Goal: Information Seeking & Learning: Learn about a topic

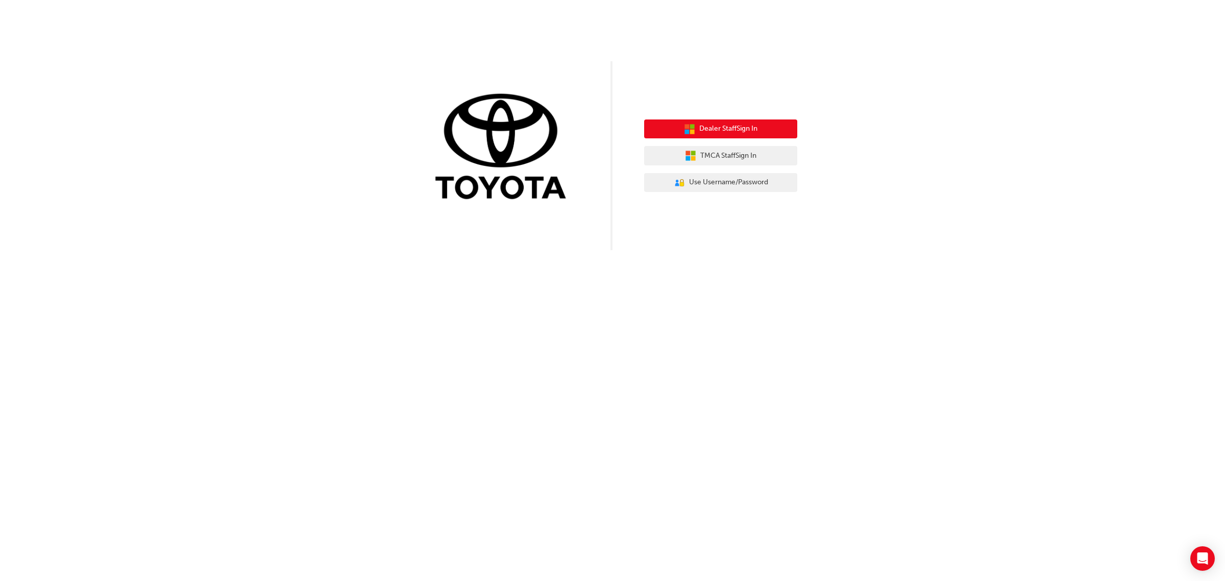
click at [735, 131] on span "Dealer Staff Sign In" at bounding box center [728, 129] width 58 height 12
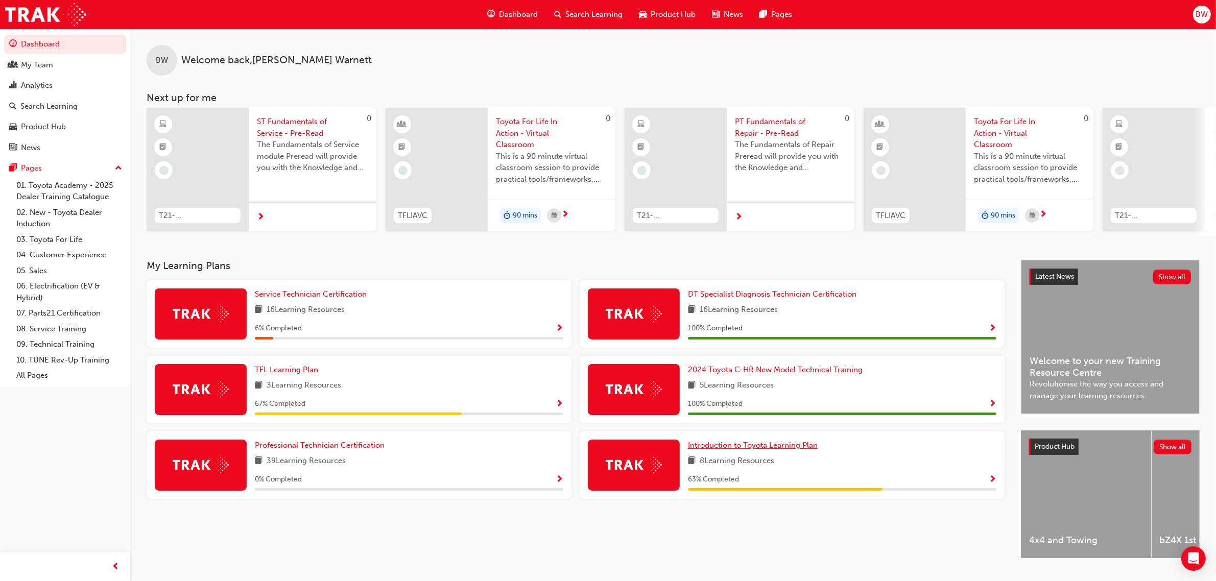
click at [728, 451] on link "Introduction to Toyota Learning Plan" at bounding box center [755, 446] width 134 height 12
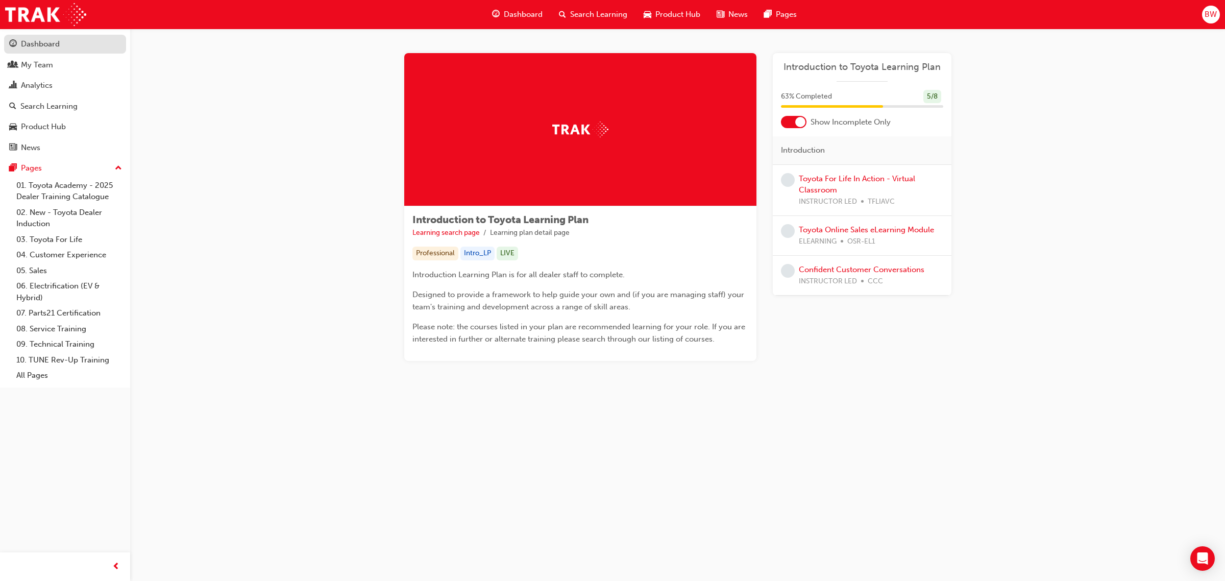
click at [28, 38] on div "Dashboard" at bounding box center [40, 44] width 39 height 12
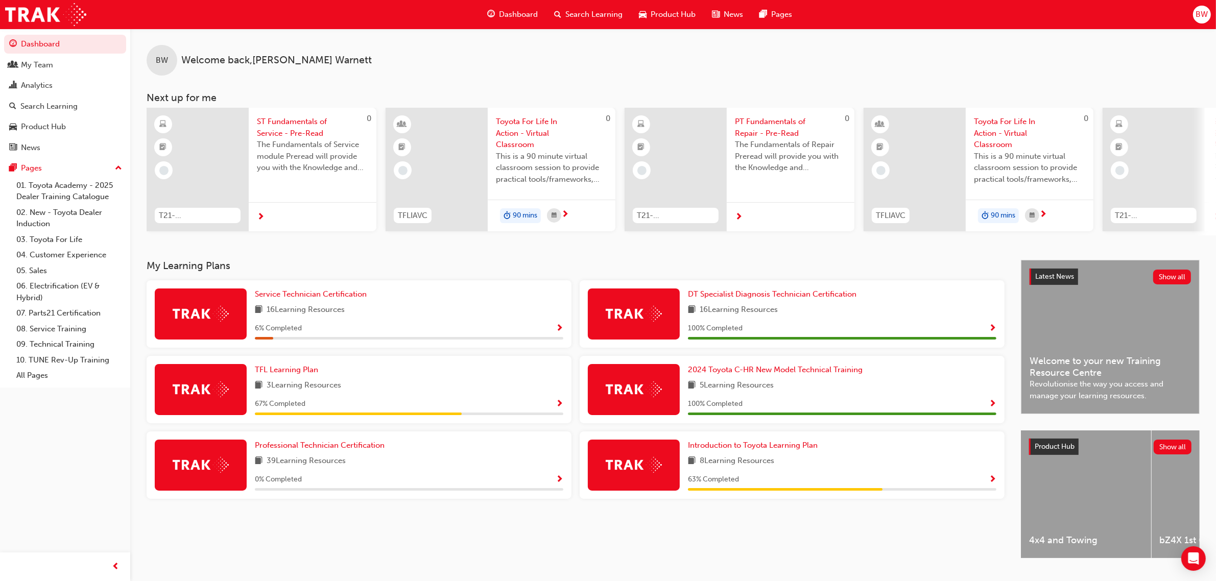
click at [1115, 348] on div "Latest News Show all Welcome to your new Training Resource Centre Revolutionise…" at bounding box center [1110, 336] width 178 height 153
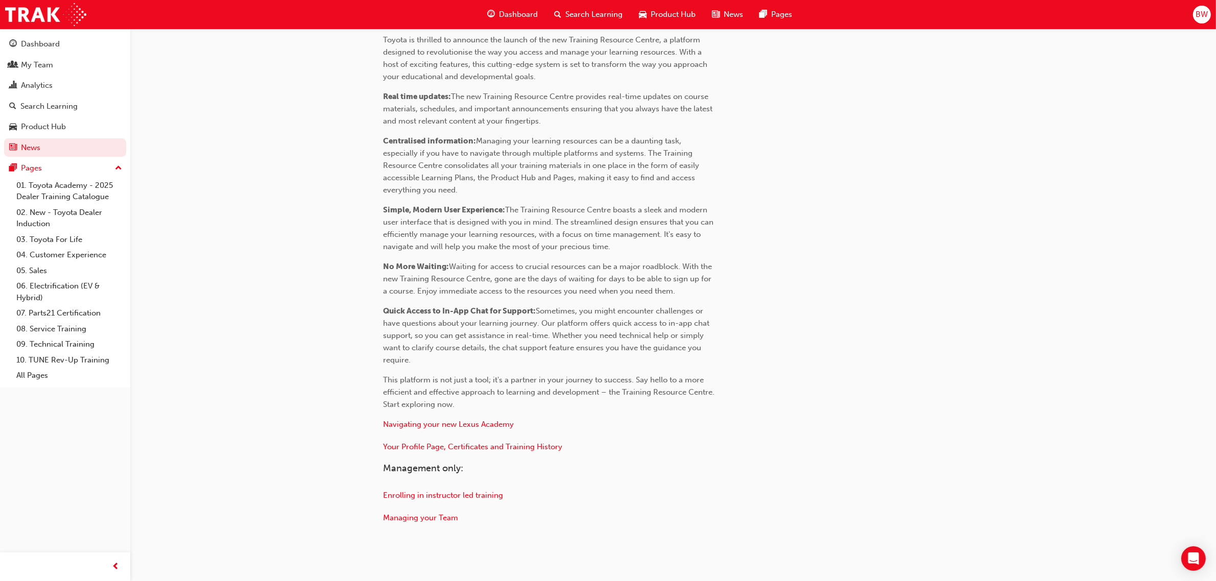
scroll to position [309, 0]
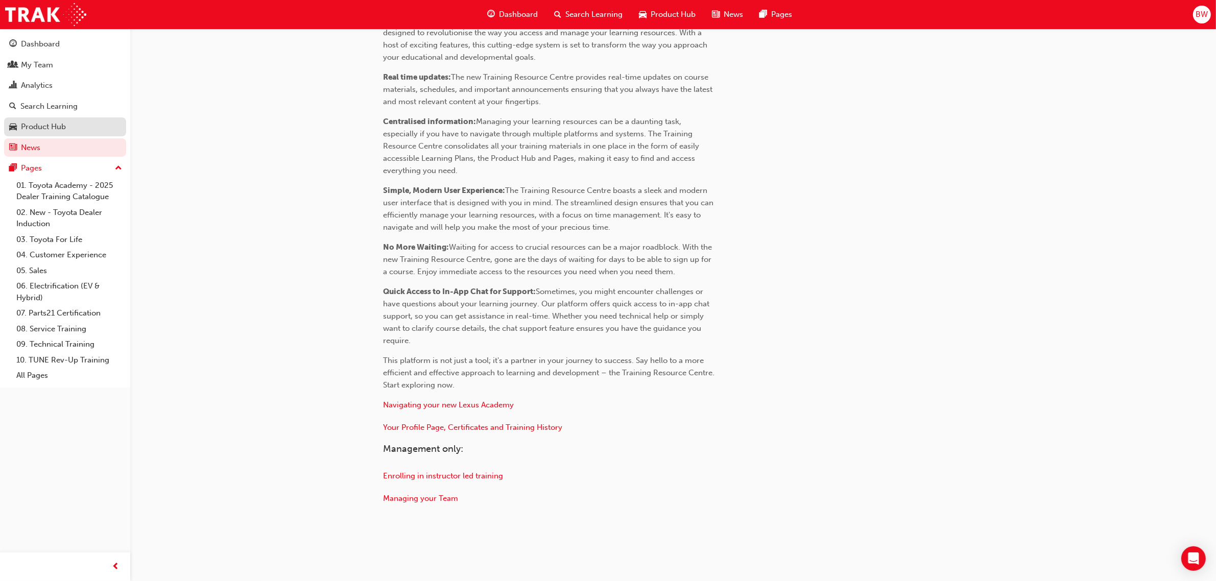
click at [42, 128] on div "Product Hub" at bounding box center [43, 127] width 45 height 12
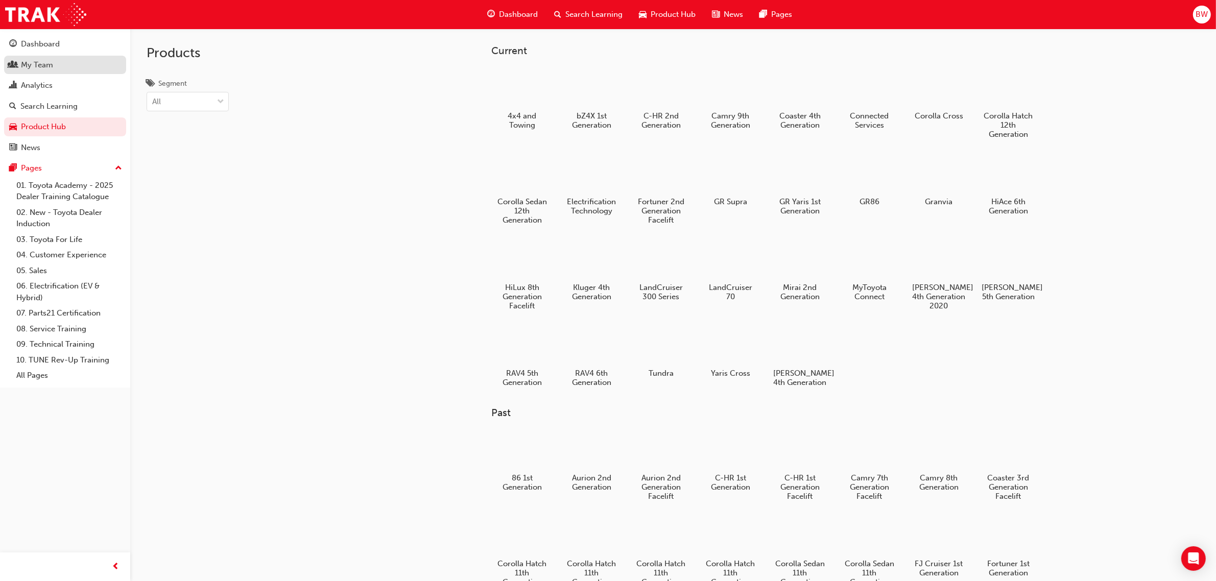
click at [44, 64] on div "My Team" at bounding box center [37, 65] width 32 height 12
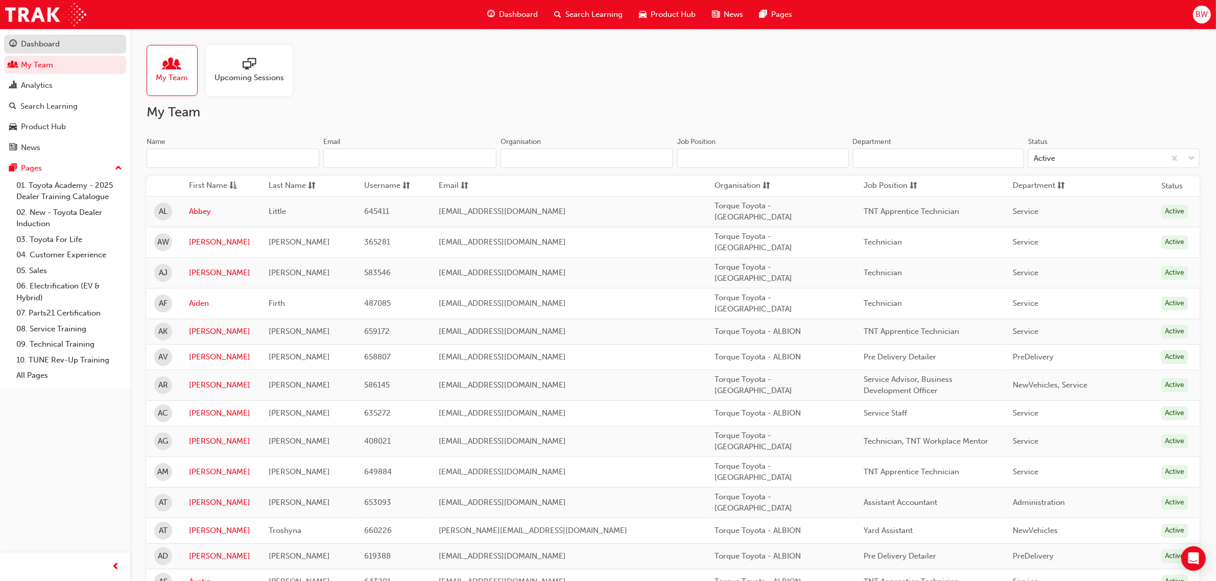
click at [44, 44] on div "Dashboard" at bounding box center [40, 44] width 39 height 12
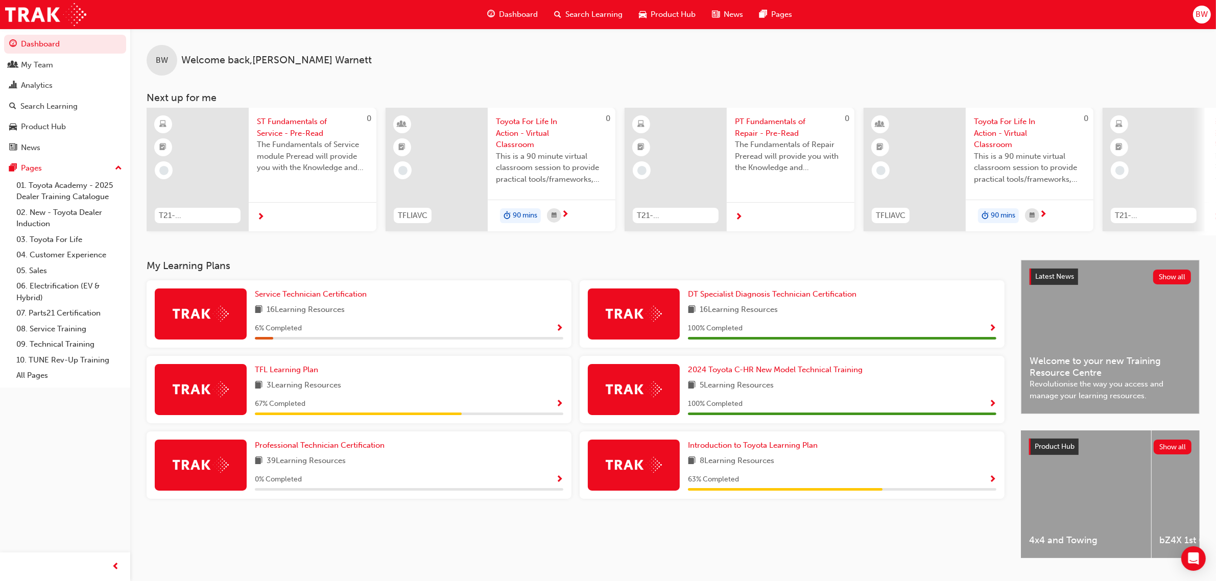
click at [653, 11] on span "Product Hub" at bounding box center [672, 15] width 45 height 12
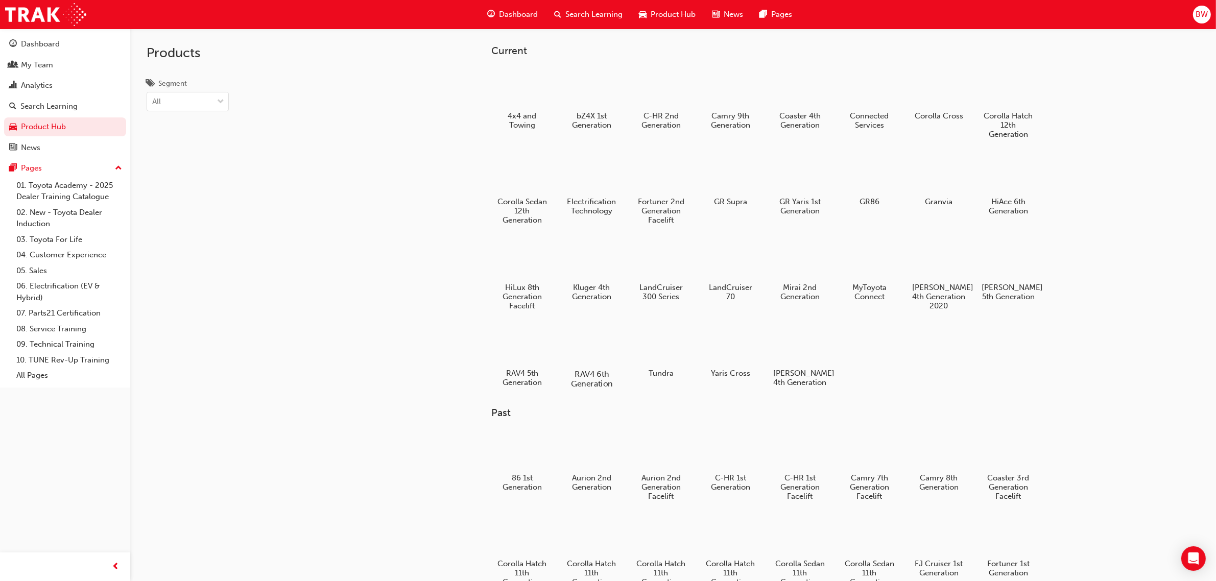
click at [587, 347] on div at bounding box center [591, 344] width 57 height 41
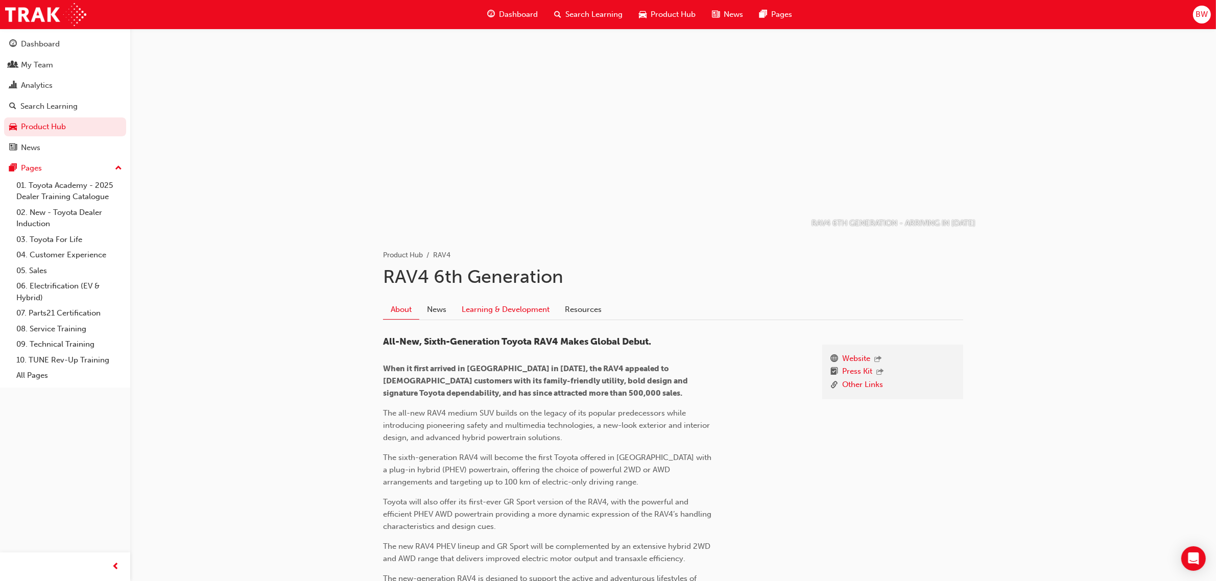
click at [486, 309] on link "Learning & Development" at bounding box center [505, 309] width 103 height 19
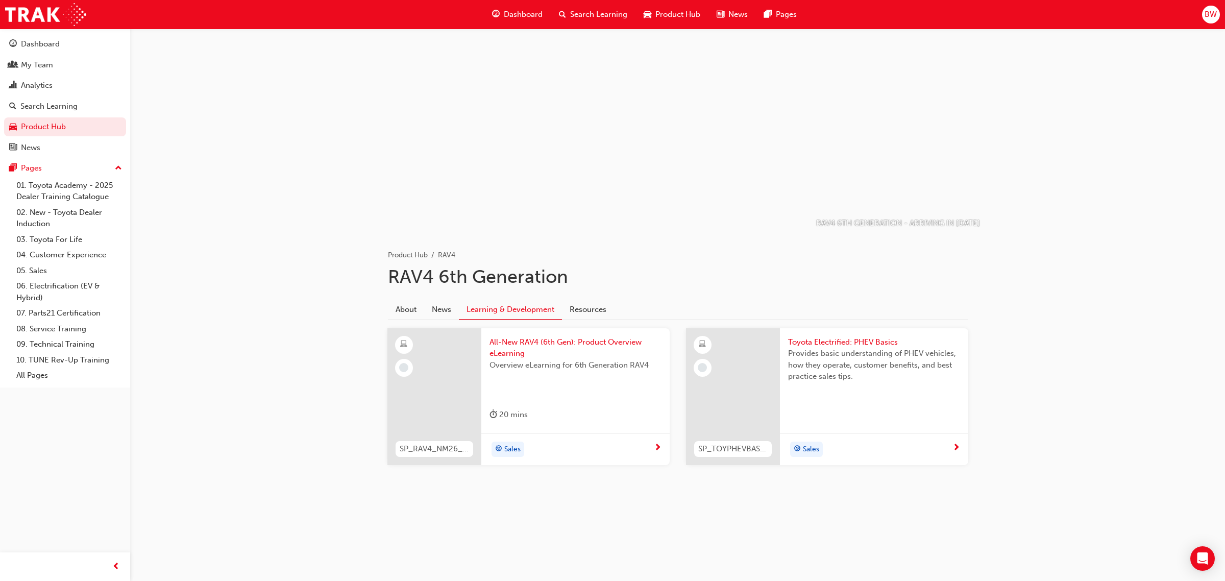
click at [526, 340] on span "All-New RAV4 (6th Gen): Product Overview eLearning" at bounding box center [576, 347] width 172 height 23
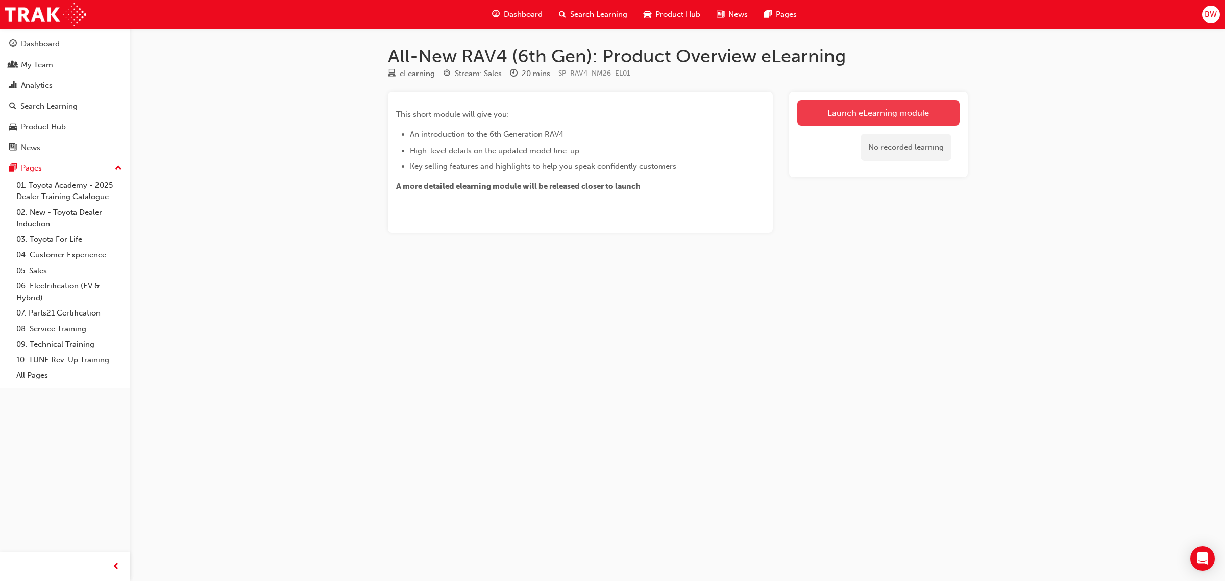
click at [889, 114] on link "Launch eLearning module" at bounding box center [878, 113] width 162 height 26
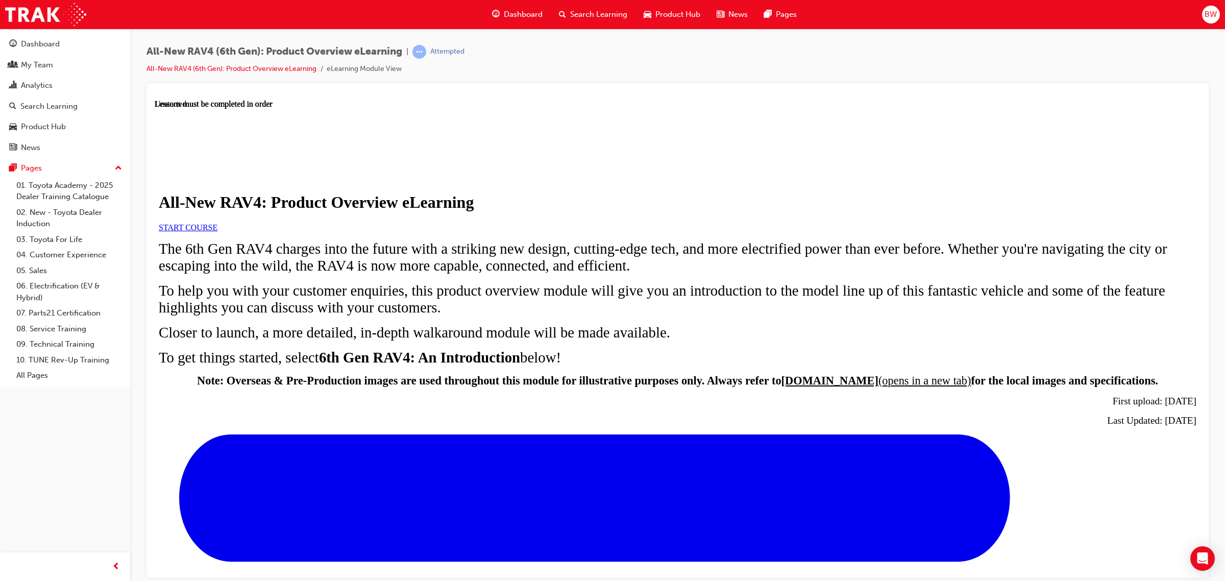
scroll to position [128, 0]
click at [217, 223] on span "START COURSE" at bounding box center [188, 227] width 59 height 9
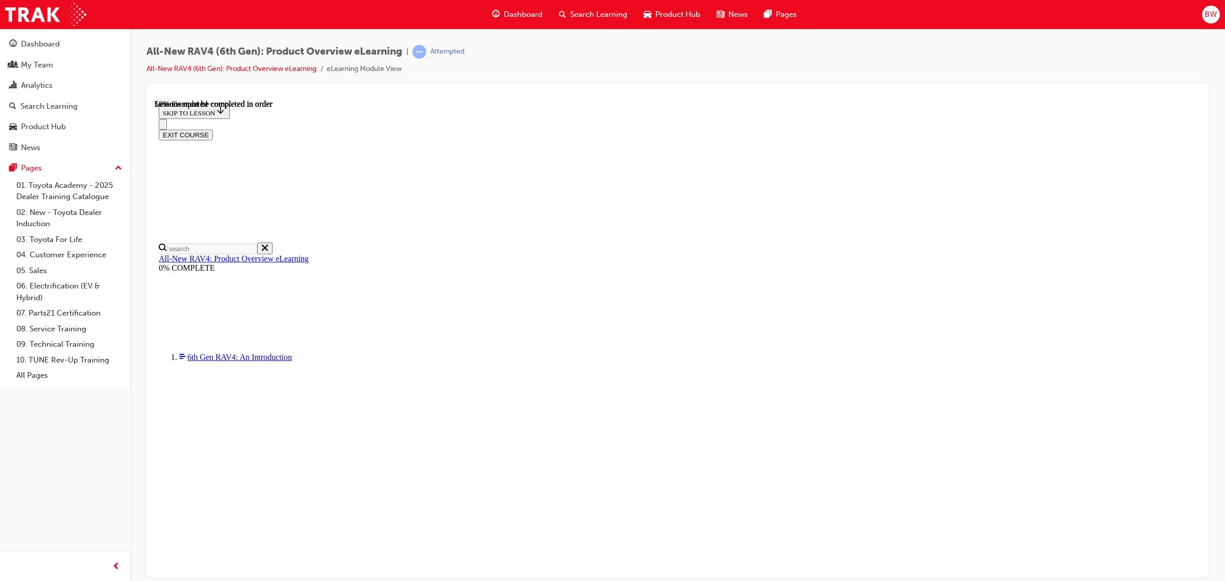
scroll to position [865, 0]
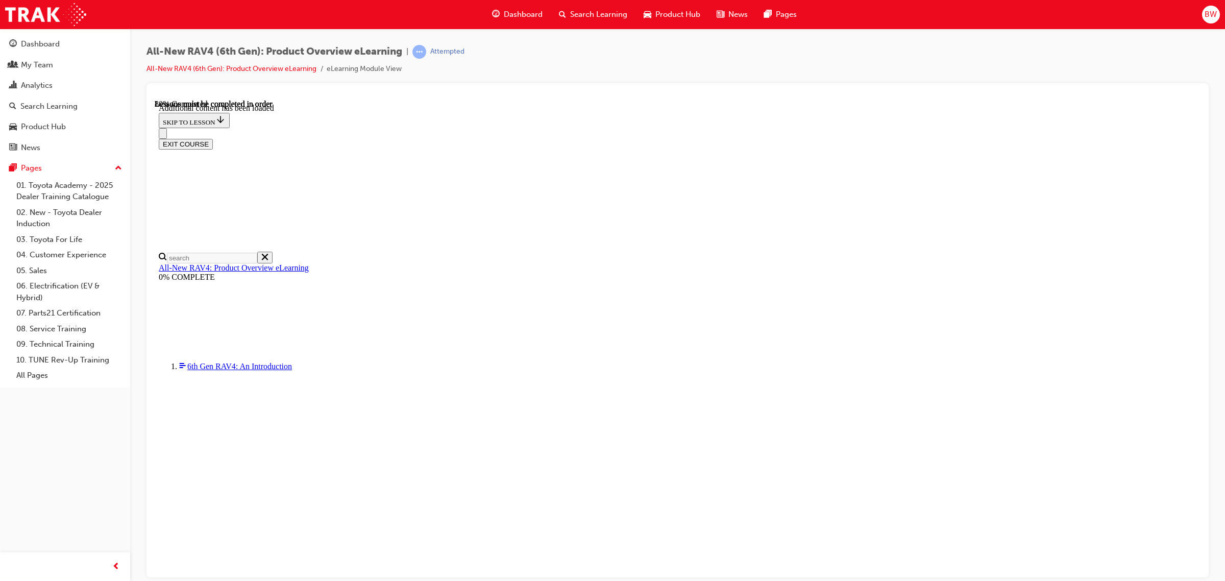
scroll to position [1300, 0]
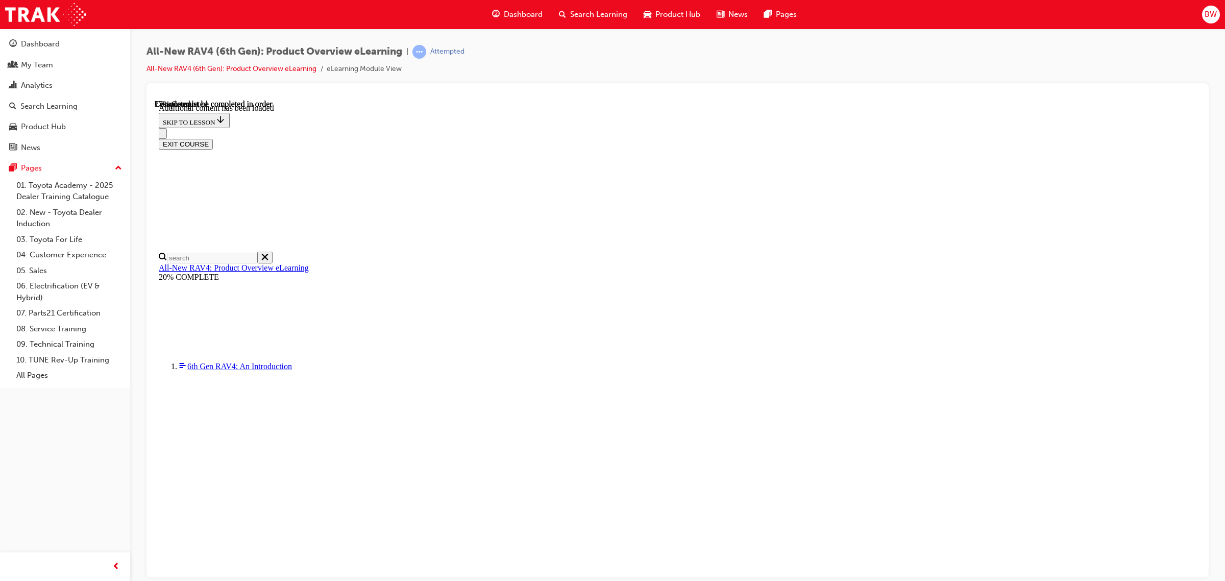
scroll to position [0, 0]
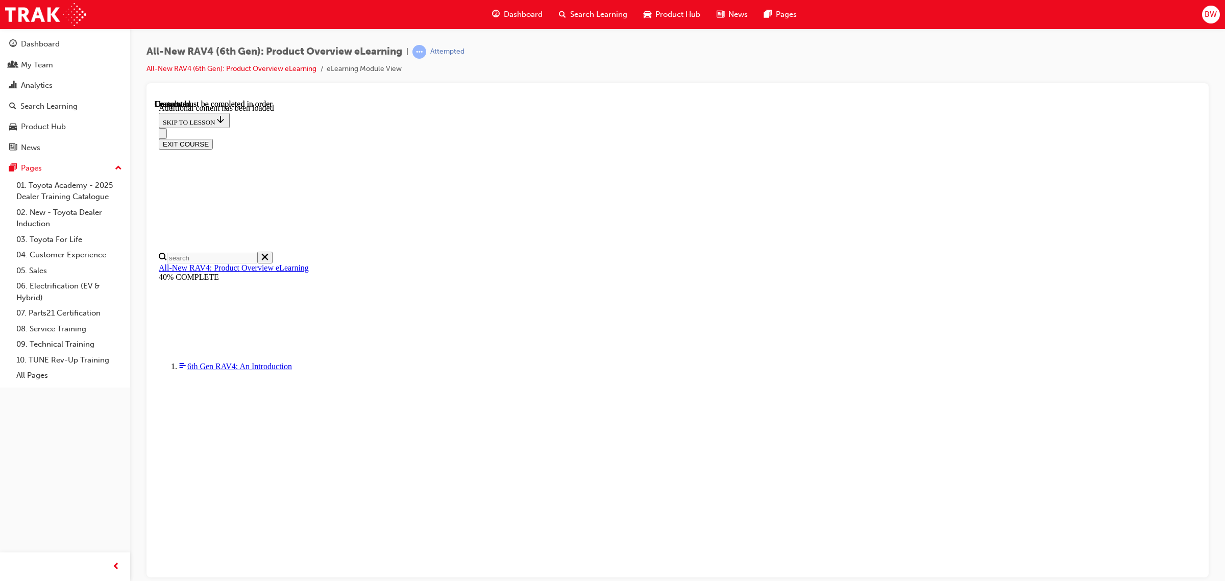
scroll to position [1823, 0]
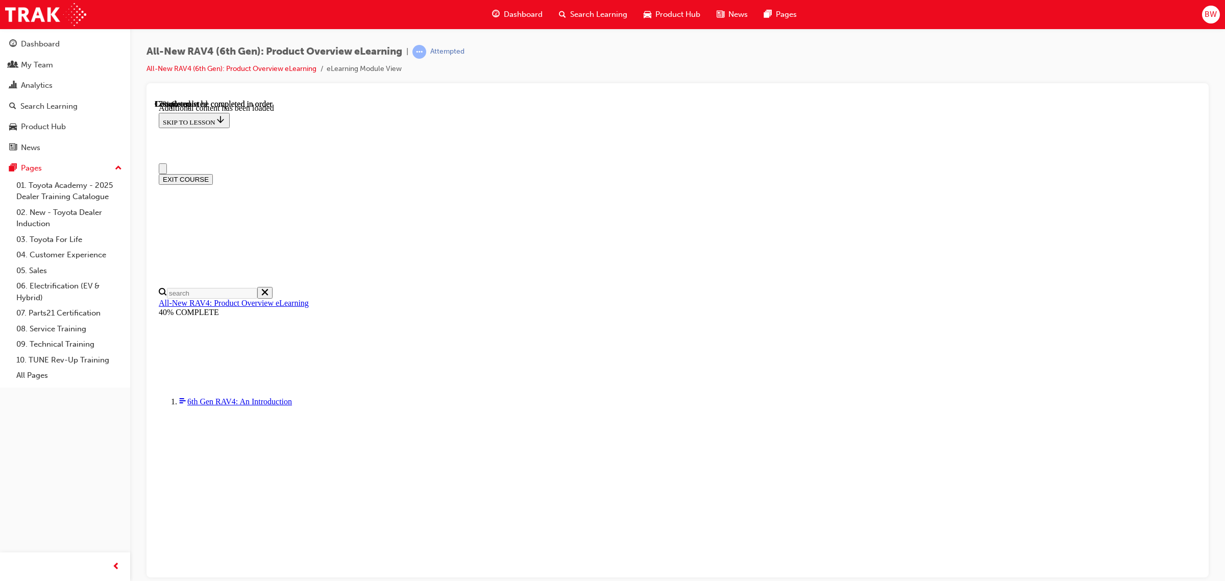
scroll to position [0, 0]
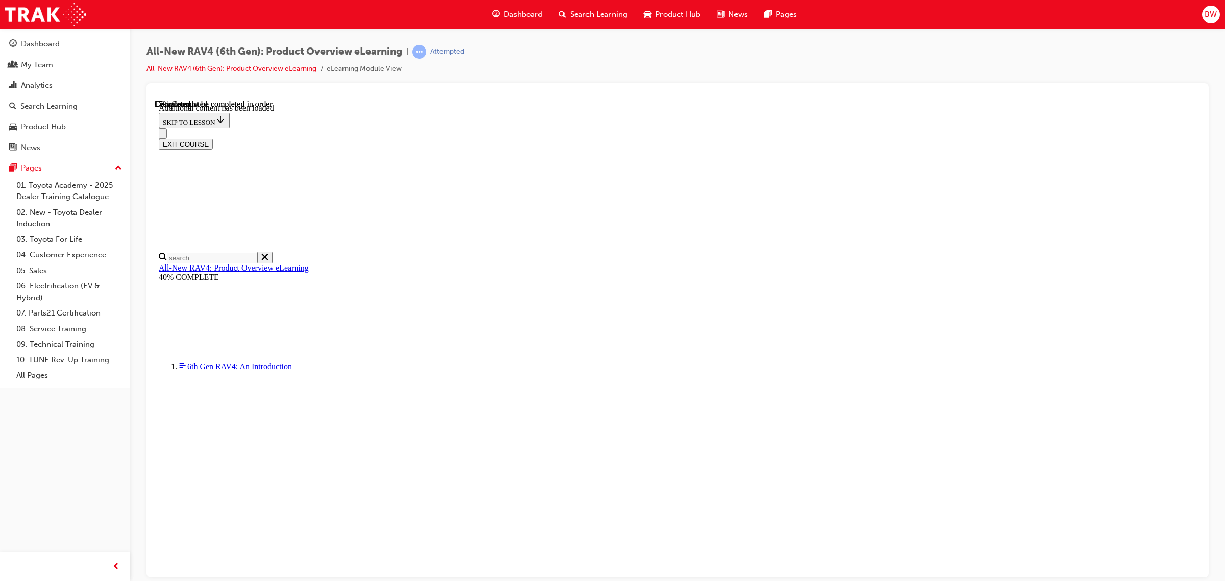
scroll to position [1440, 0]
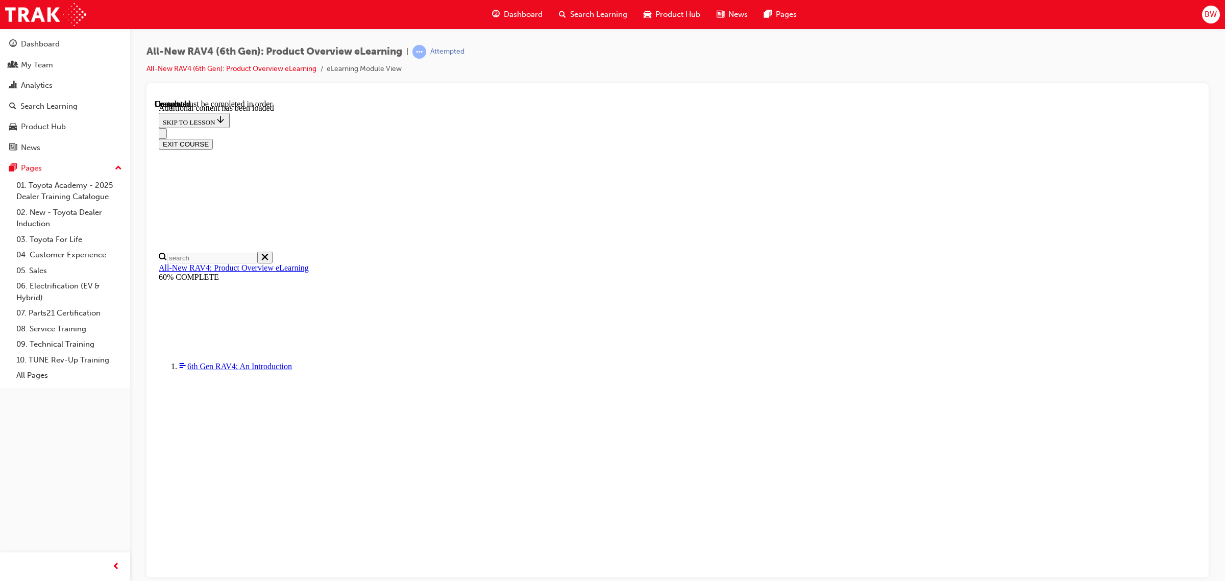
scroll to position [145, 0]
radio input "true"
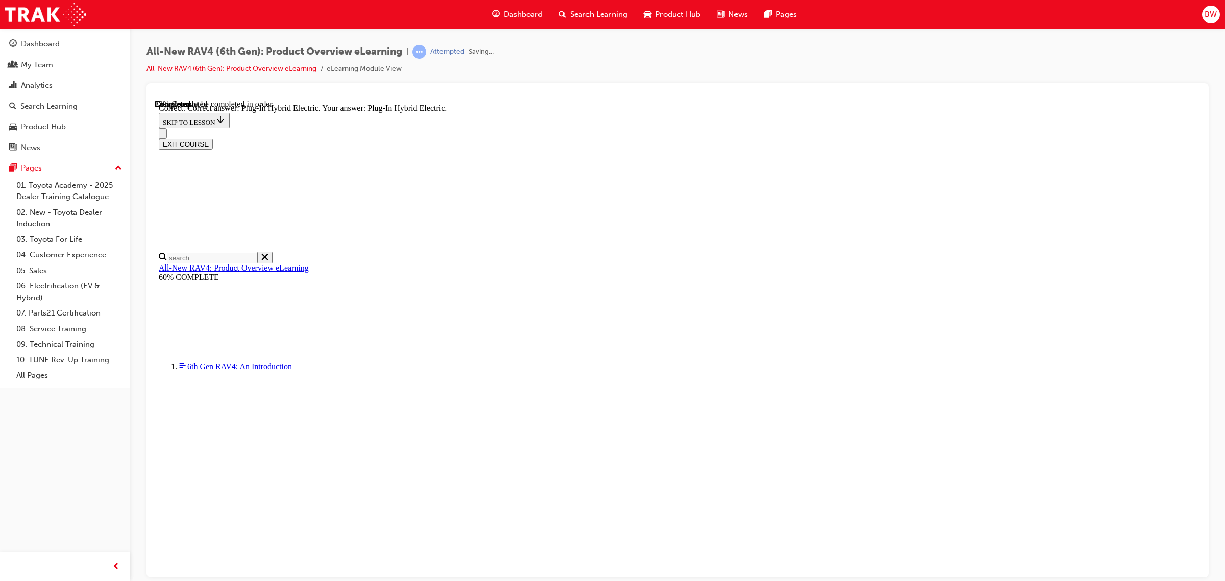
scroll to position [208, 0]
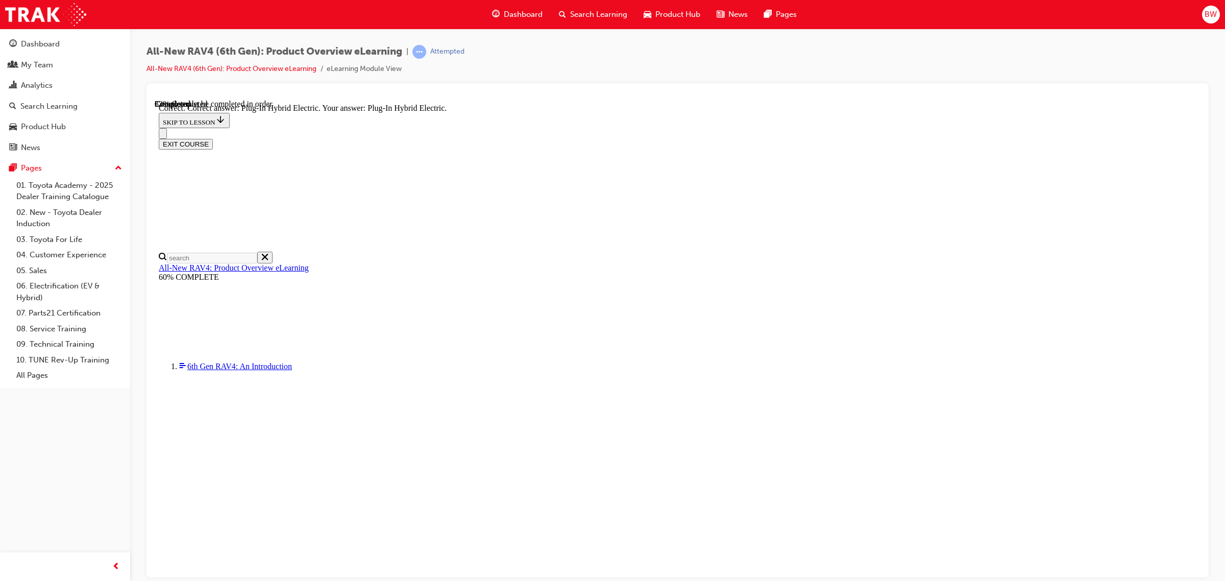
radio input "true"
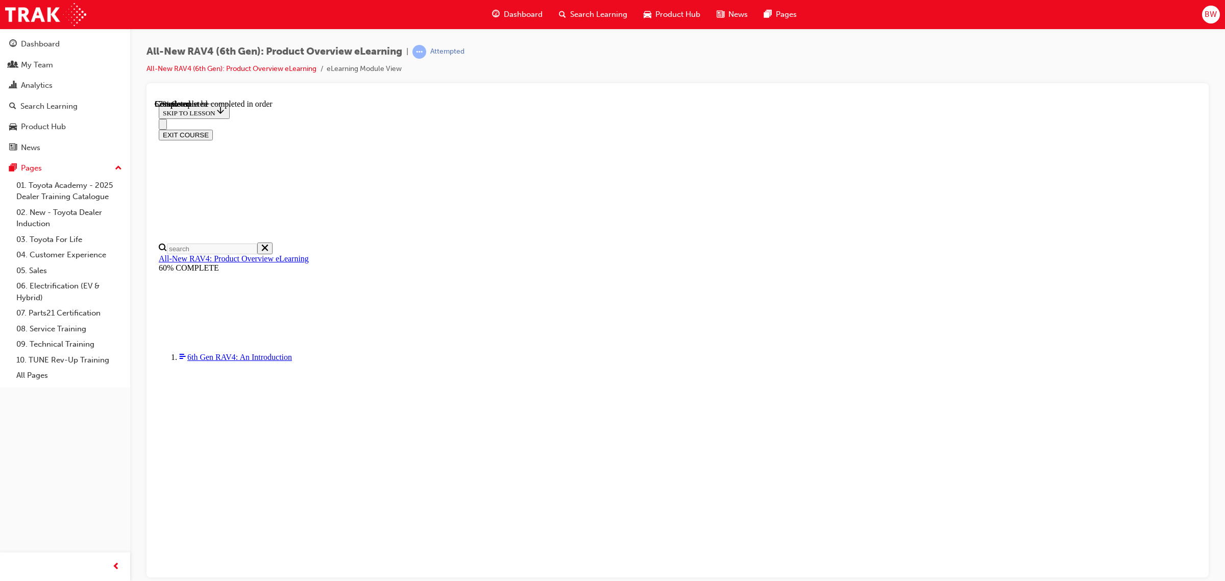
scroll to position [191, 0]
checkbox input "true"
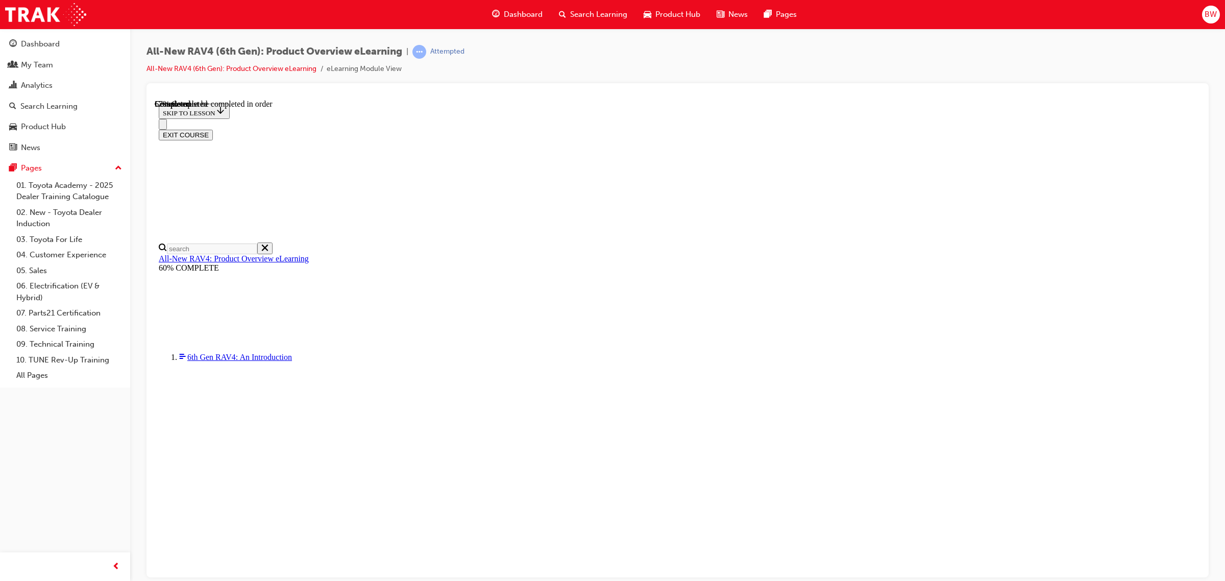
checkbox input "true"
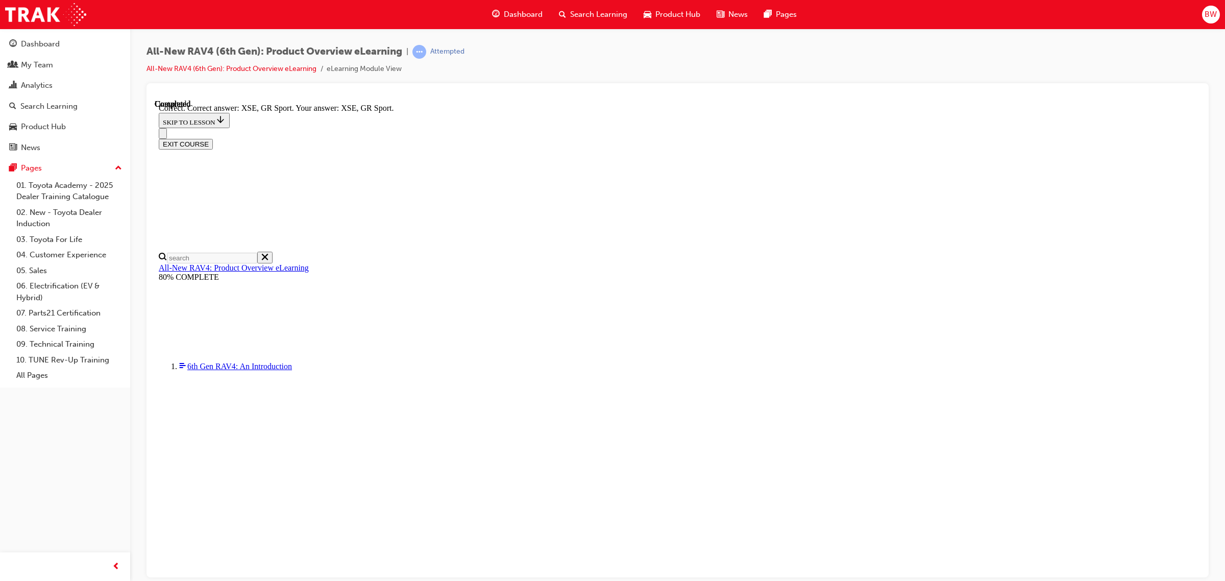
scroll to position [284, 0]
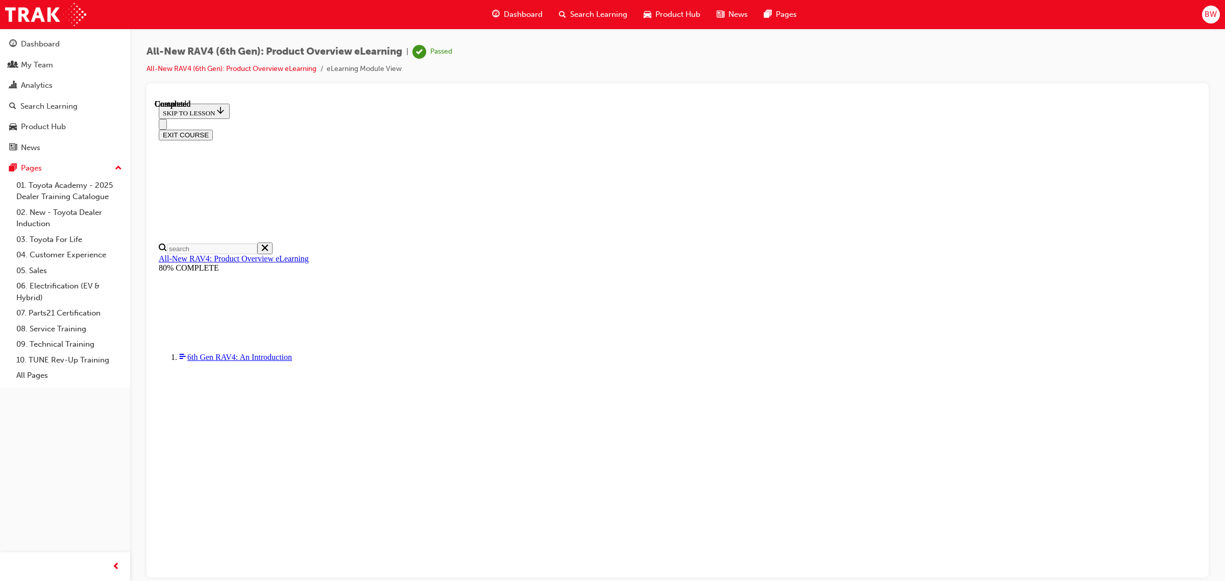
click at [213, 129] on button "EXIT COURSE" at bounding box center [186, 134] width 54 height 11
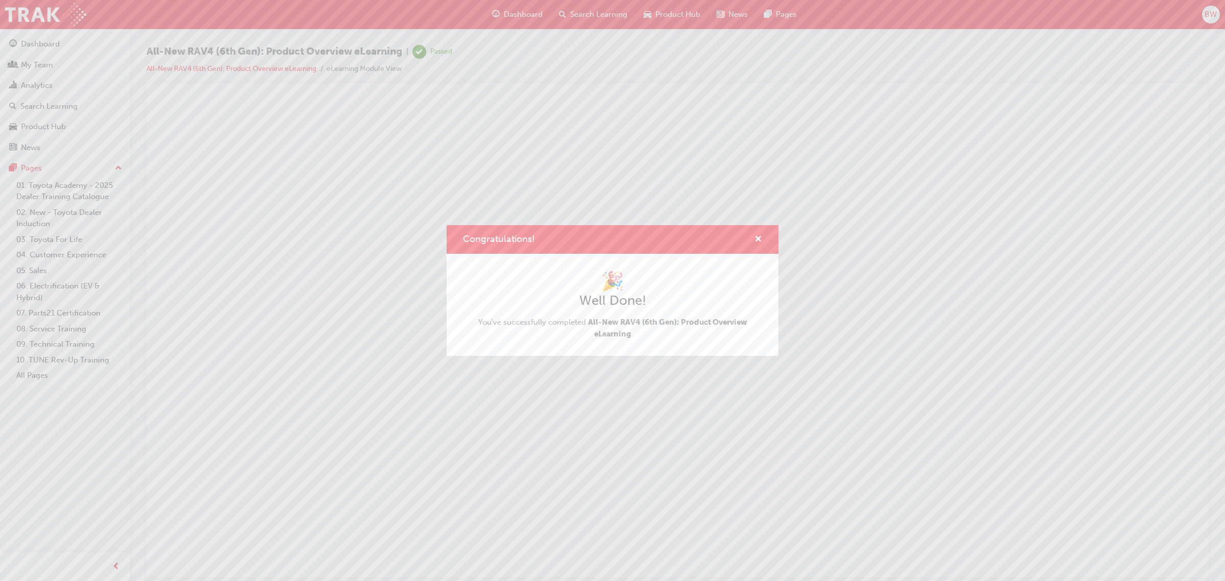
scroll to position [0, 0]
click at [761, 240] on span "cross-icon" at bounding box center [759, 239] width 8 height 9
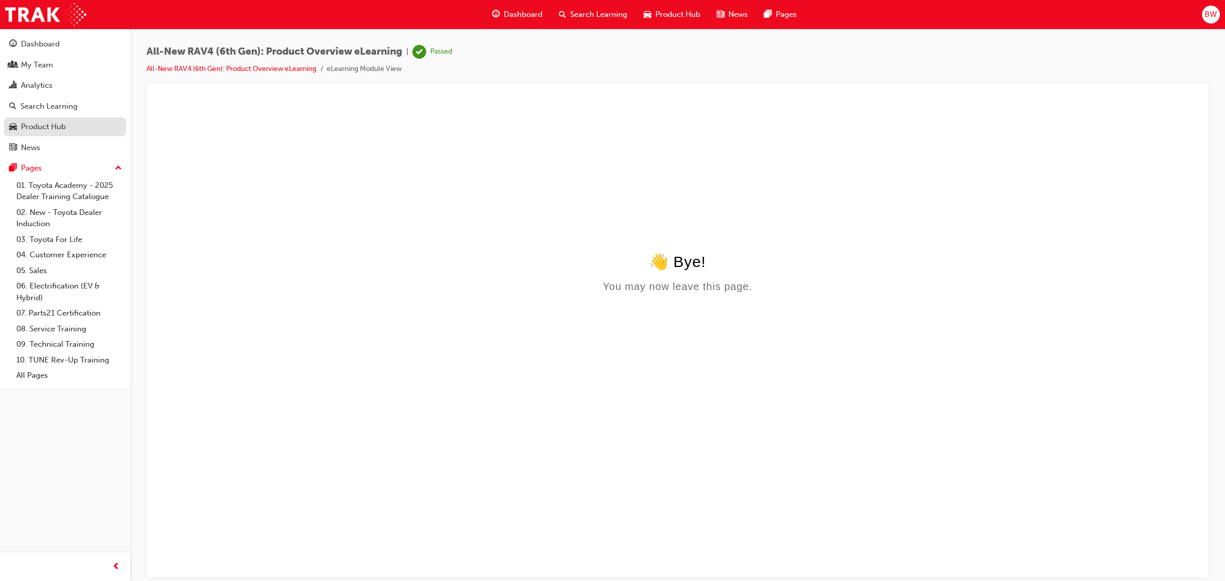
click at [39, 127] on div "Product Hub" at bounding box center [43, 127] width 45 height 12
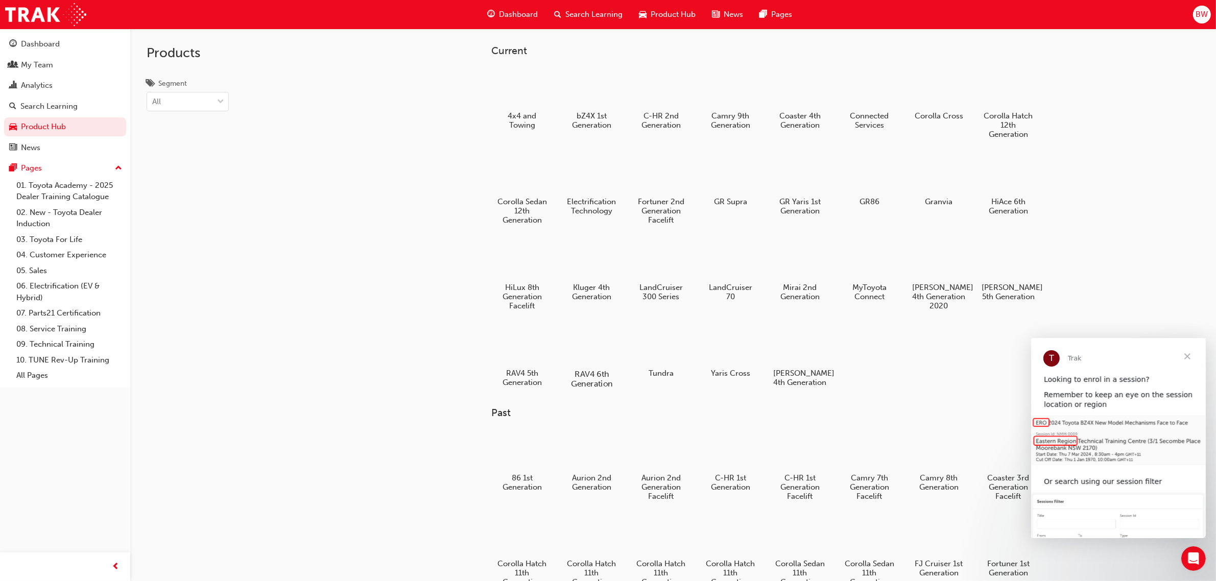
click at [600, 348] on div at bounding box center [591, 344] width 57 height 41
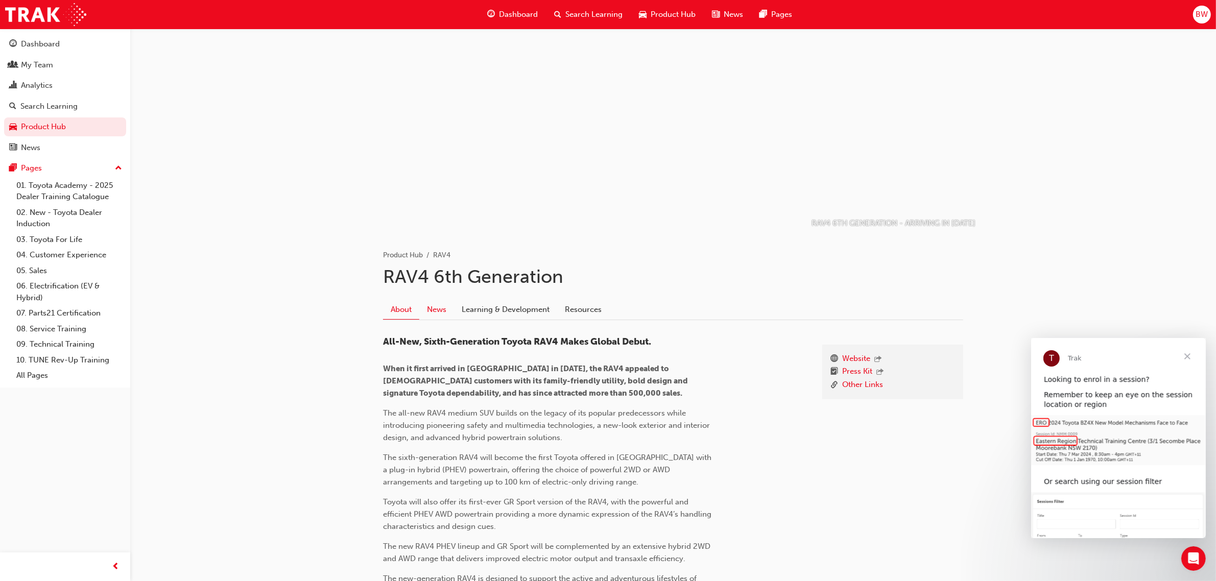
click at [443, 310] on link "News" at bounding box center [436, 309] width 35 height 19
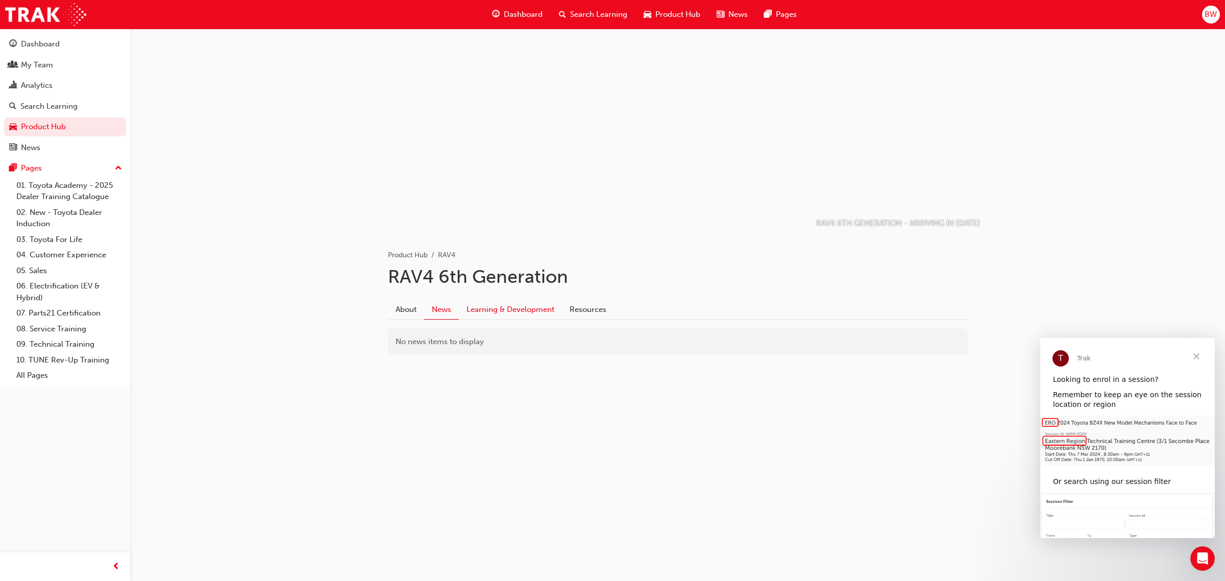
click at [491, 312] on link "Learning & Development" at bounding box center [510, 309] width 103 height 19
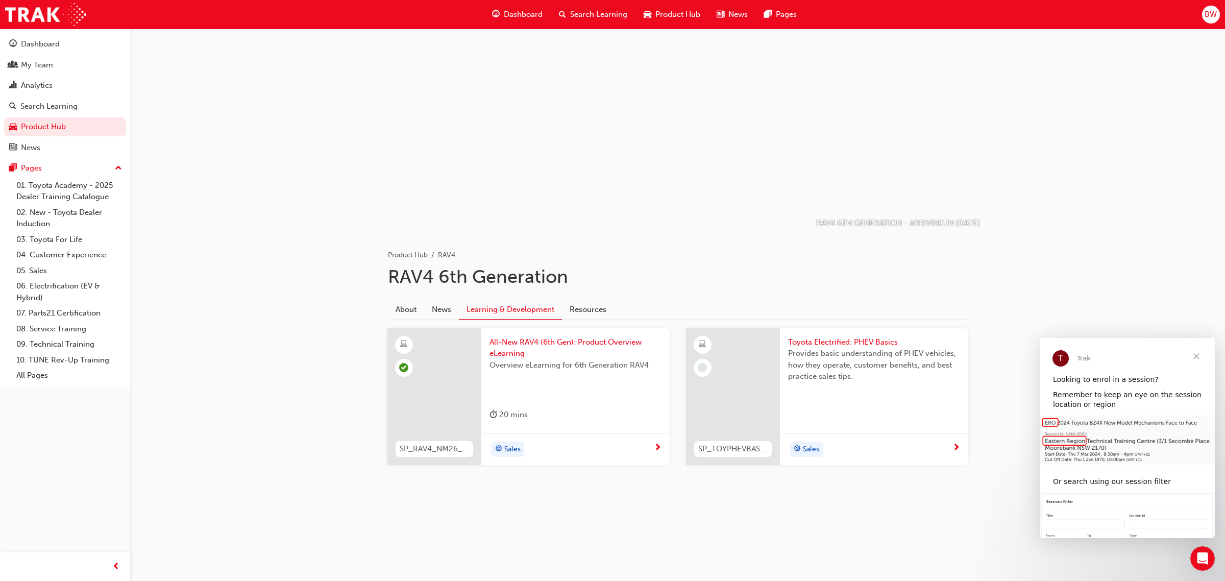
click at [849, 345] on span "Toyota Electrified: PHEV Basics" at bounding box center [874, 342] width 172 height 12
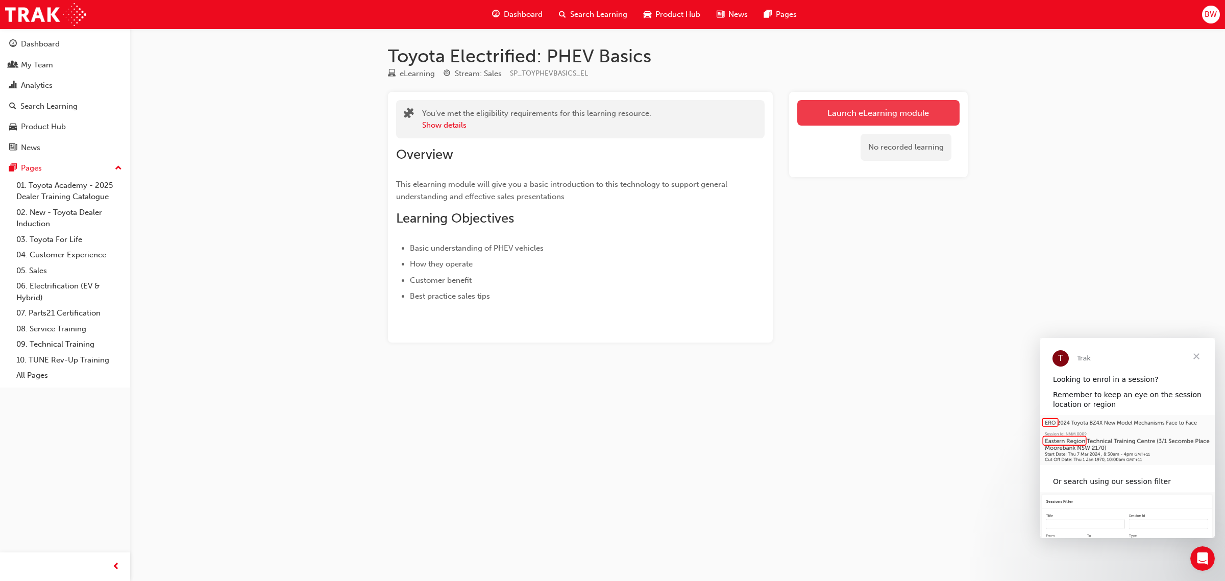
click at [872, 111] on link "Launch eLearning module" at bounding box center [878, 113] width 162 height 26
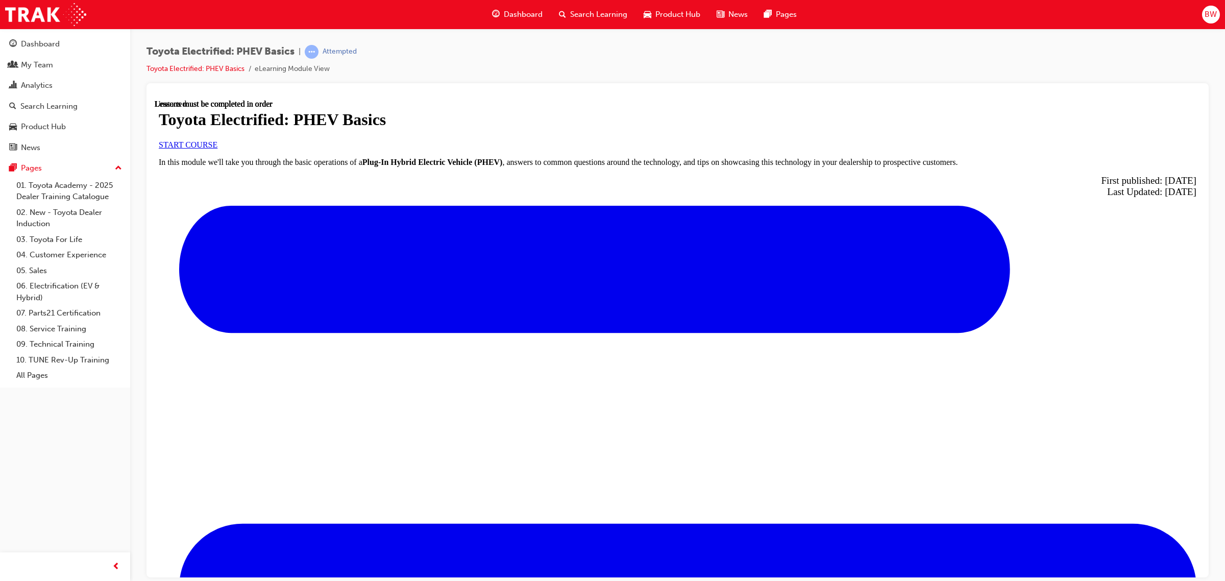
click at [217, 149] on link "START COURSE" at bounding box center [188, 144] width 59 height 9
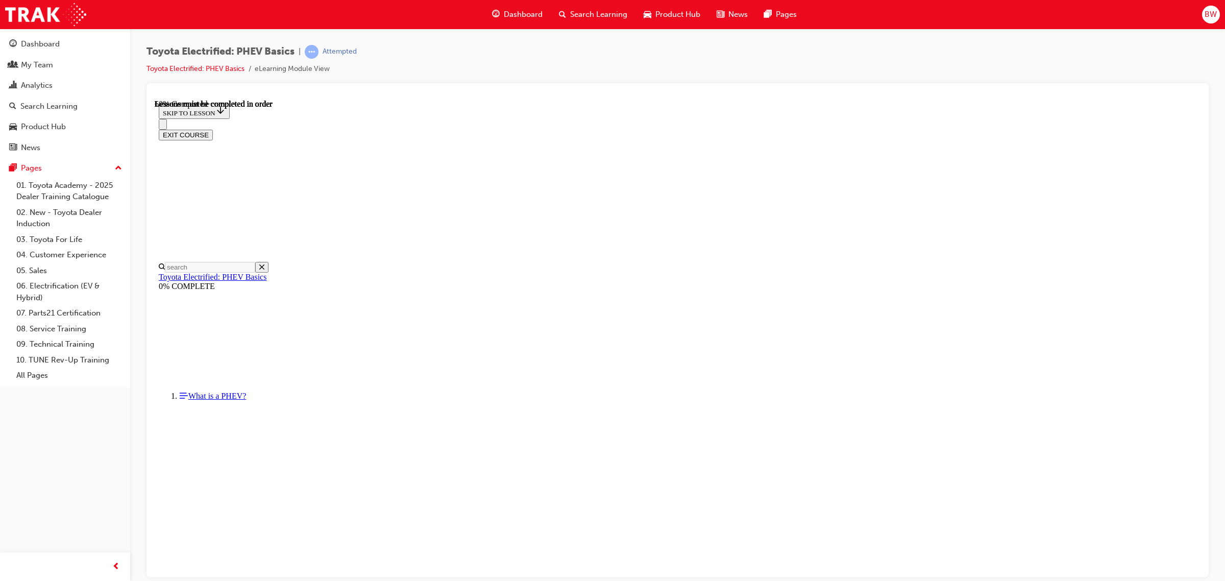
scroll to position [670, 0]
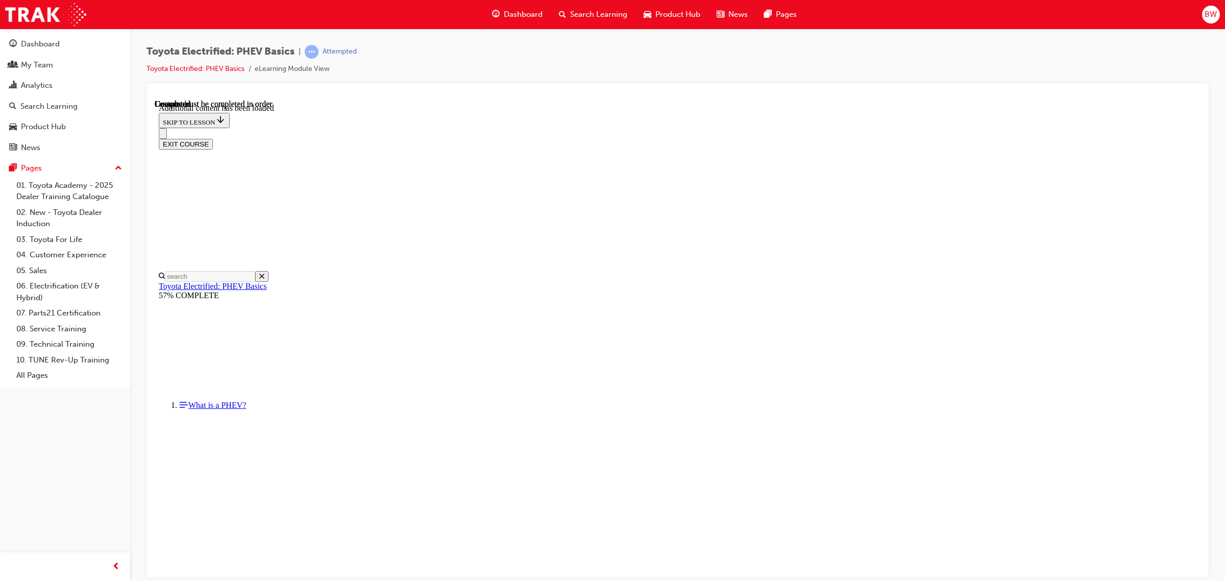
scroll to position [351, 0]
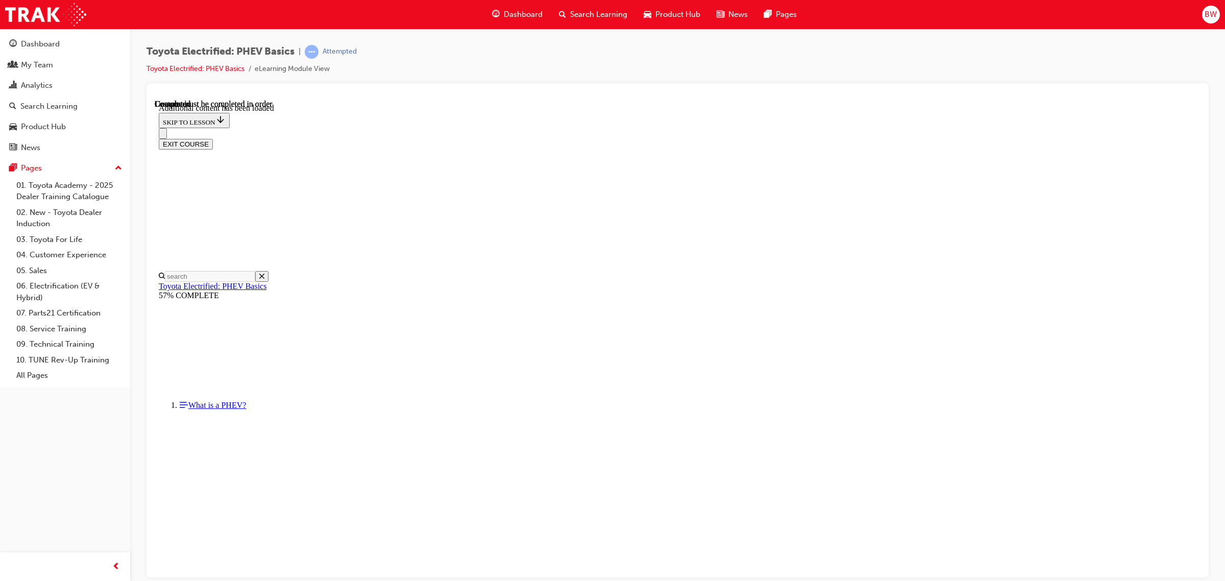
scroll to position [861, 0]
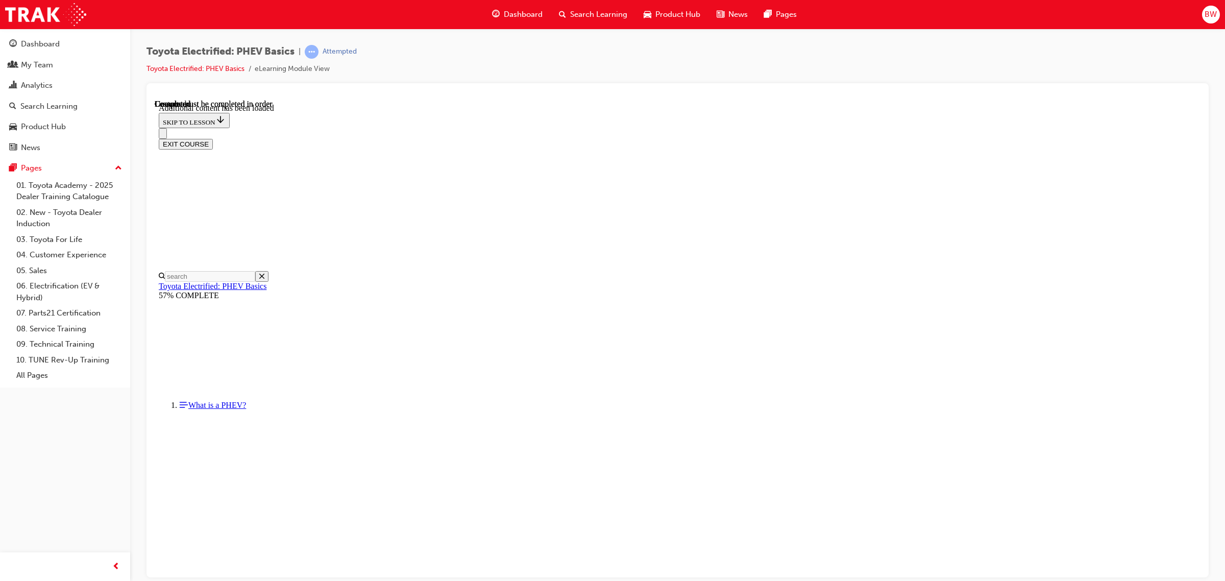
scroll to position [1503, 0]
